Goal: Navigation & Orientation: Find specific page/section

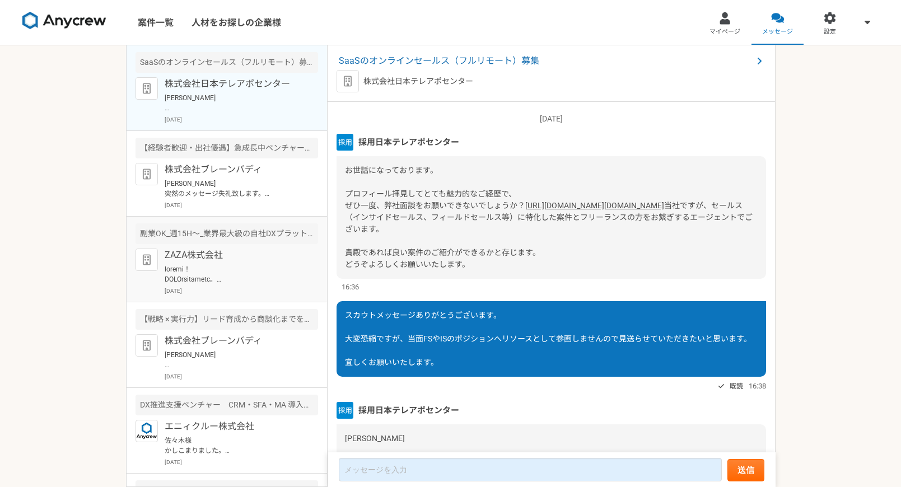
scroll to position [141, 0]
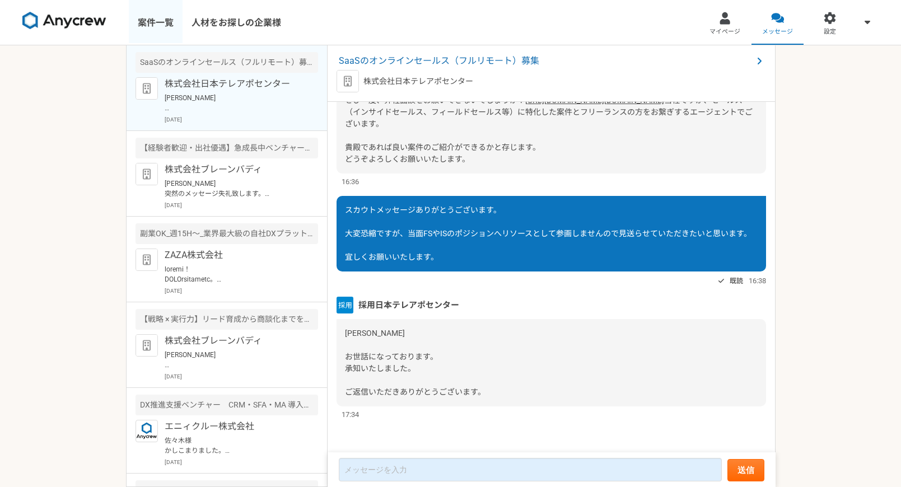
click at [146, 28] on link "案件一覧" at bounding box center [156, 22] width 54 height 45
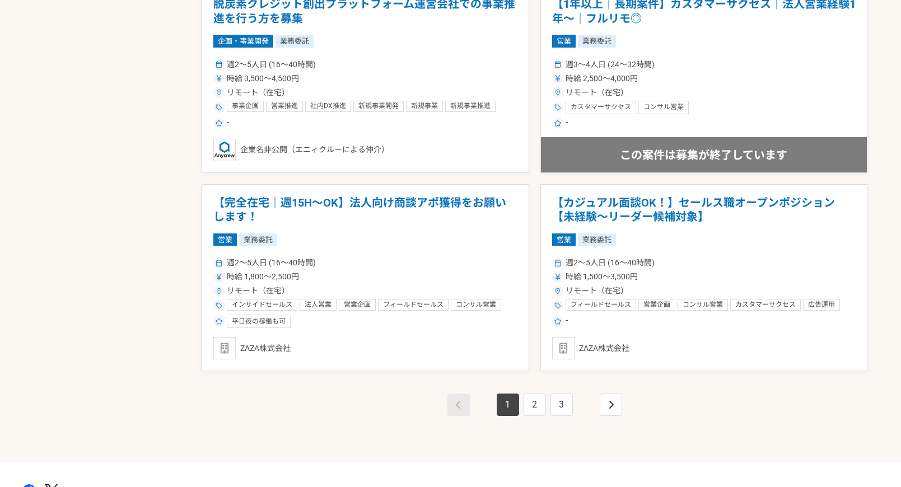
scroll to position [1866, 0]
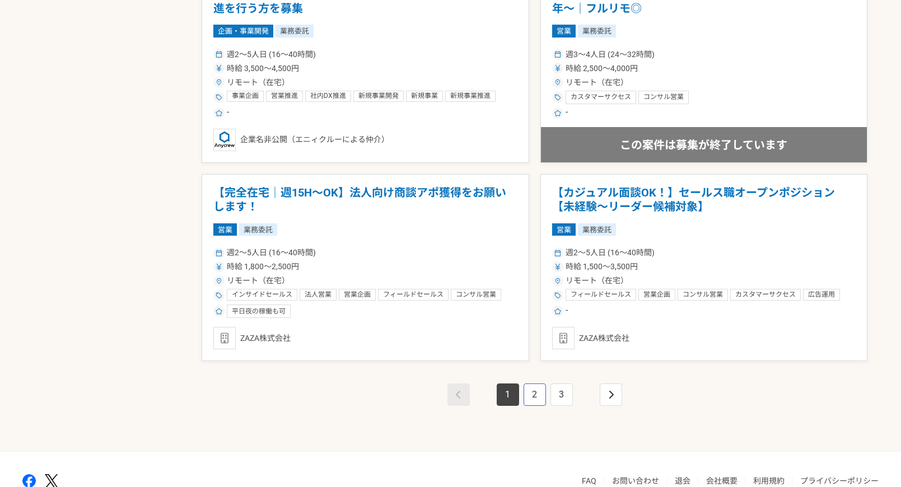
click at [537, 390] on link "2" at bounding box center [535, 395] width 22 height 22
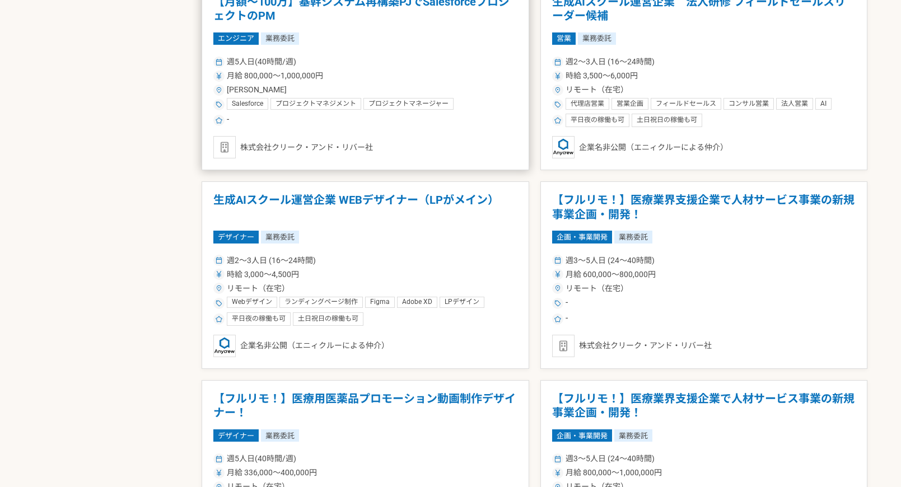
scroll to position [1680, 0]
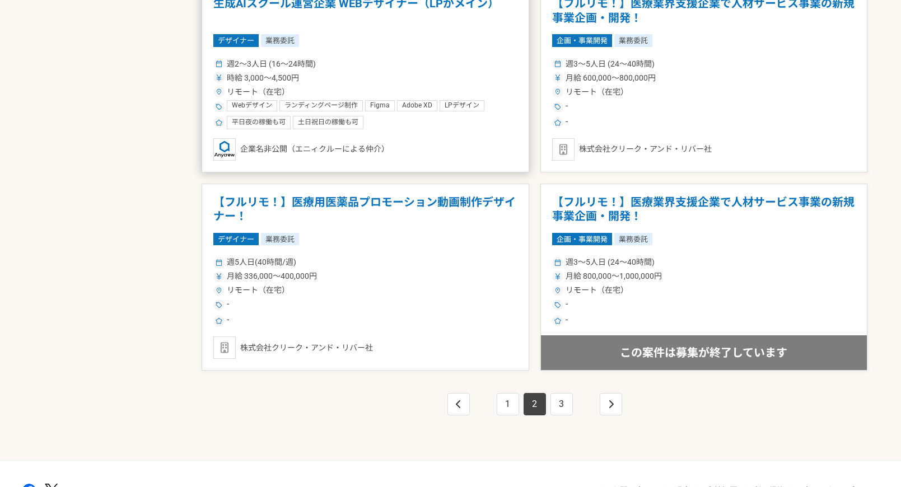
scroll to position [1866, 0]
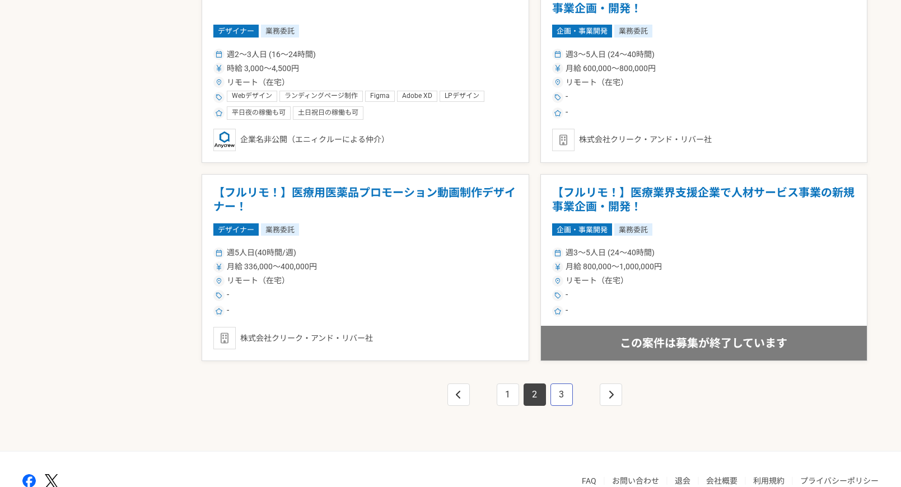
click at [570, 394] on link "3" at bounding box center [561, 395] width 22 height 22
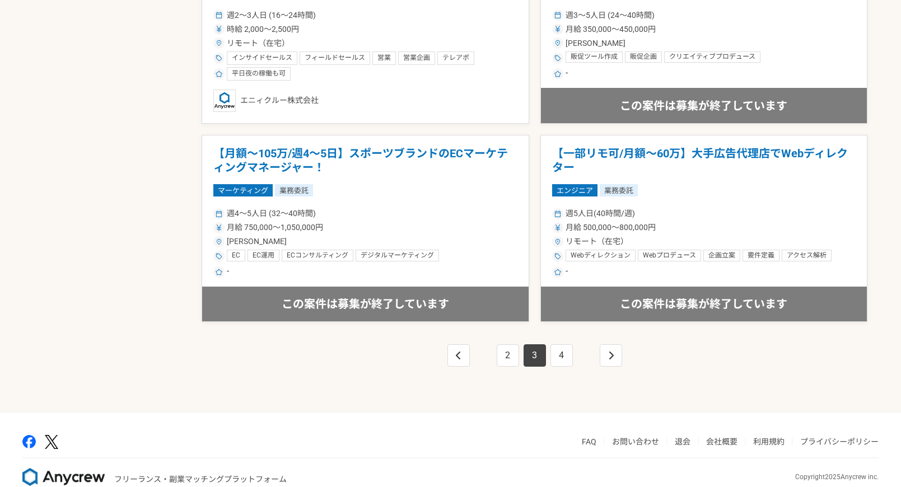
scroll to position [1927, 0]
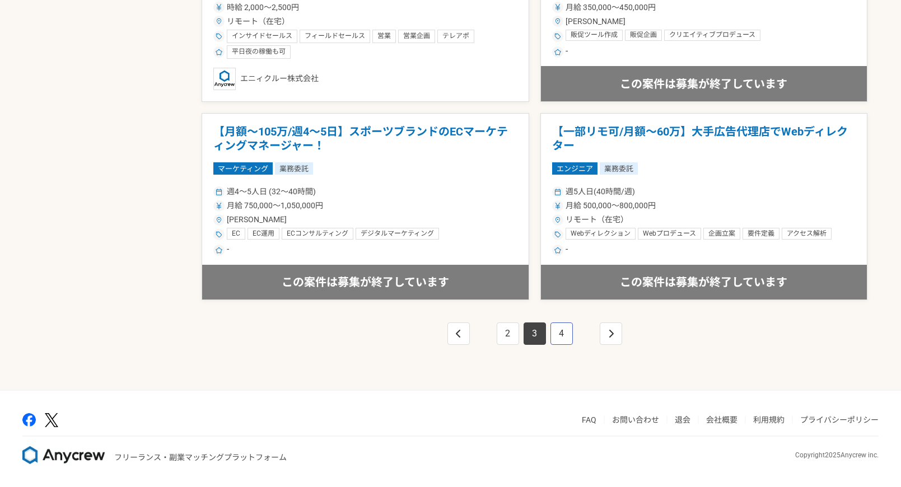
click at [560, 337] on link "4" at bounding box center [561, 334] width 22 height 22
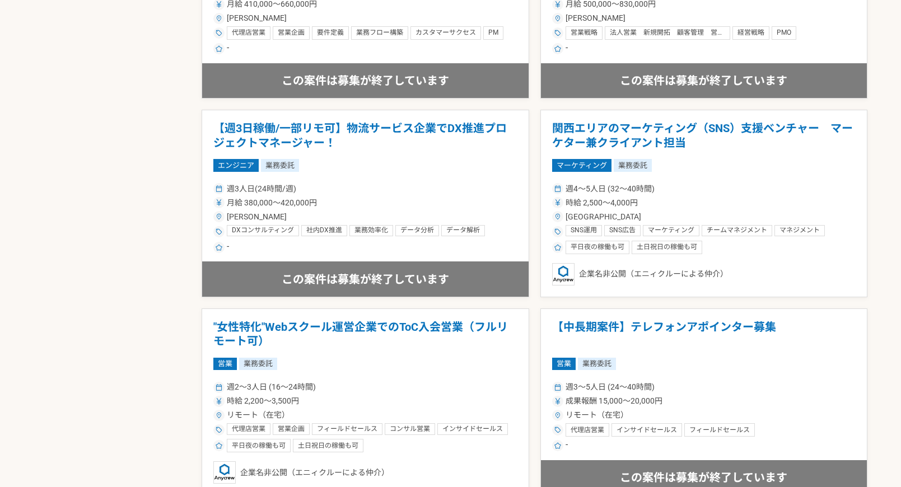
scroll to position [746, 0]
